Goal: Obtain resource: Obtain resource

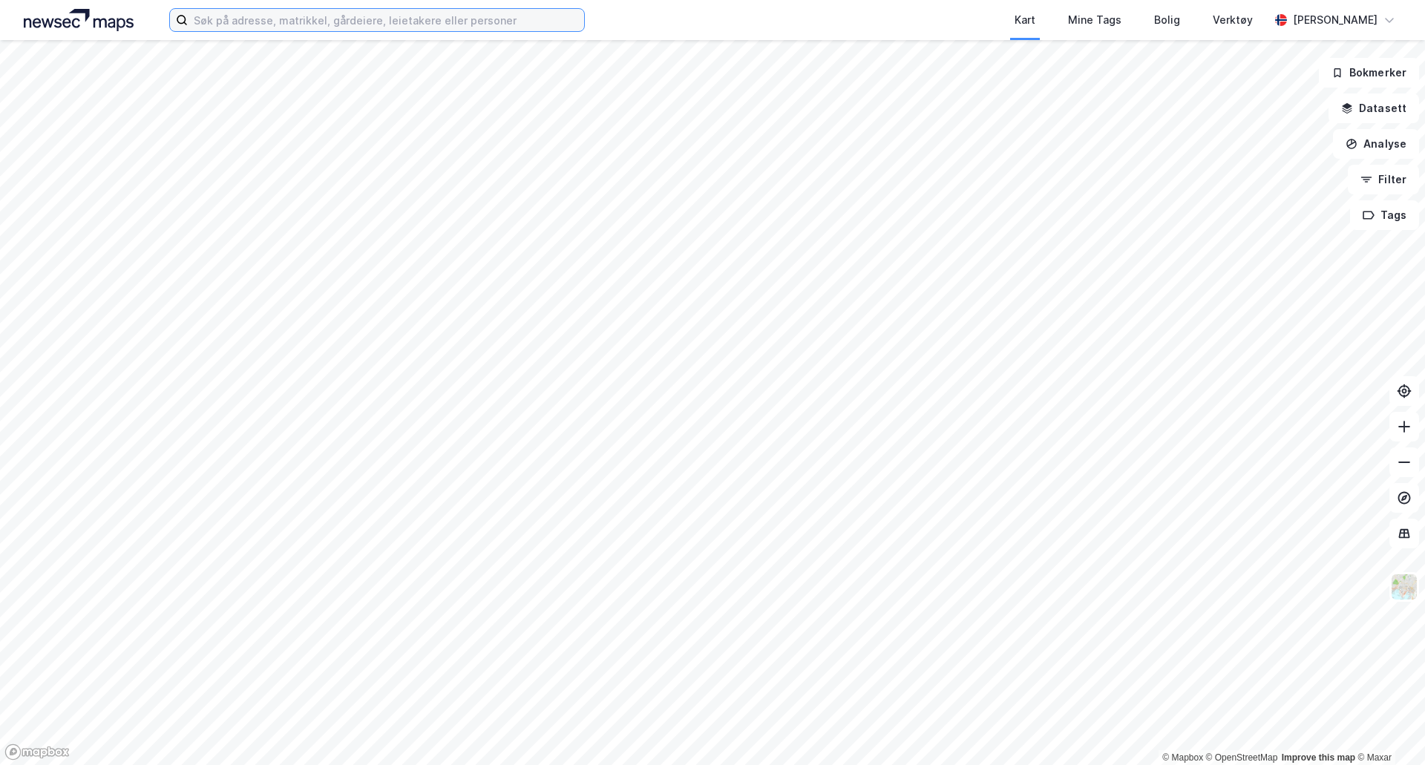
click at [441, 19] on input at bounding box center [386, 20] width 396 height 22
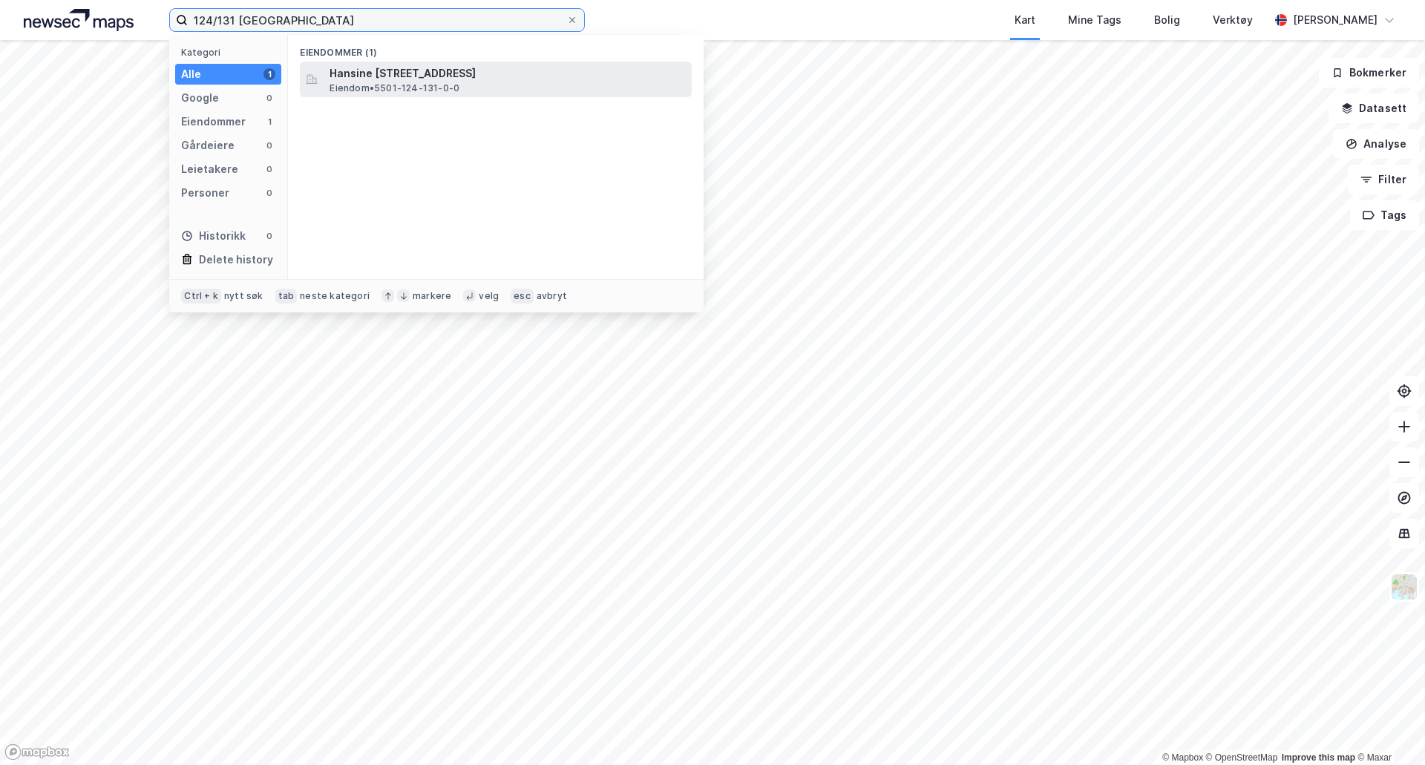
type input "124/131 [GEOGRAPHIC_DATA]"
click at [404, 85] on span "Eiendom • 5501-124-131-0-0" at bounding box center [394, 88] width 130 height 12
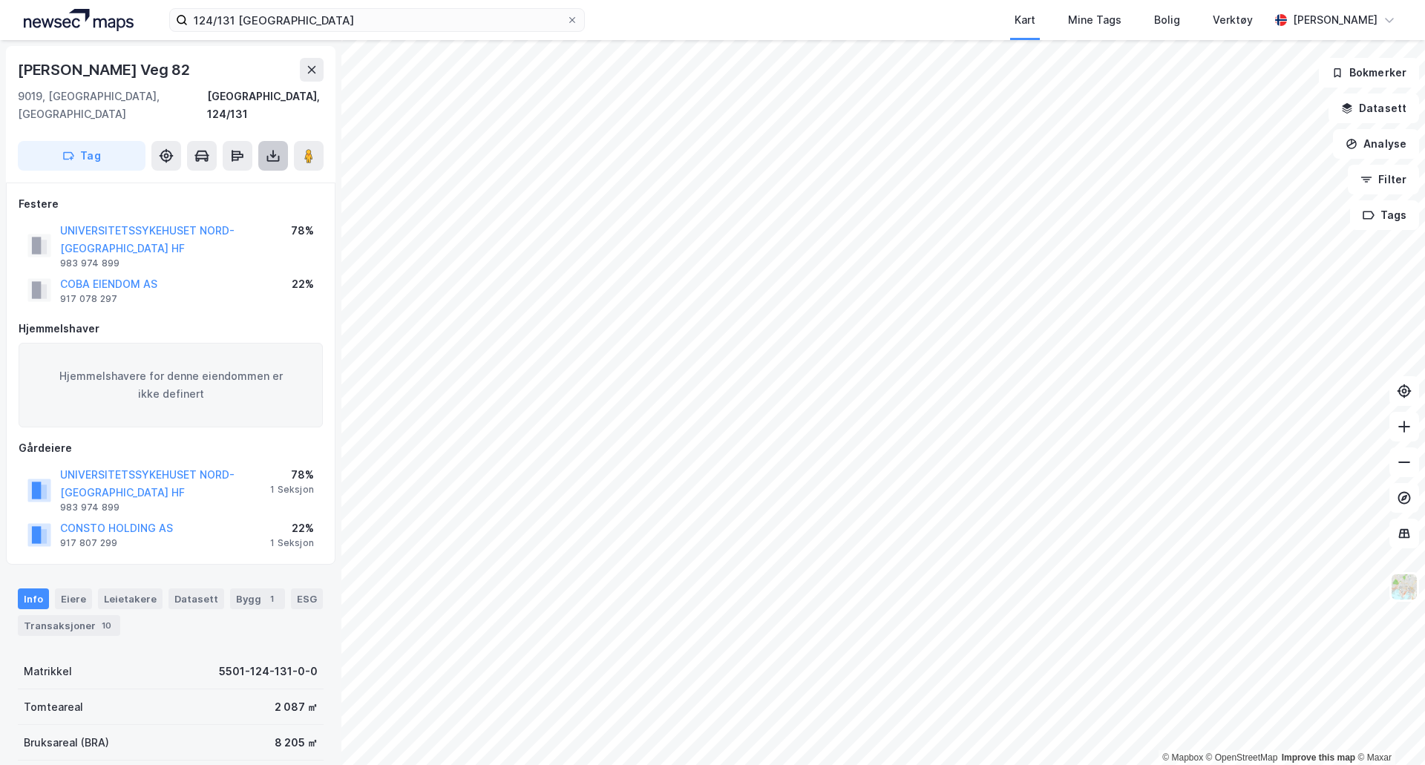
click at [273, 148] on icon at bounding box center [273, 155] width 15 height 15
click at [234, 180] on div "Last ned grunnbok" at bounding box center [200, 186] width 86 height 12
